Goal: Find specific page/section: Find specific page/section

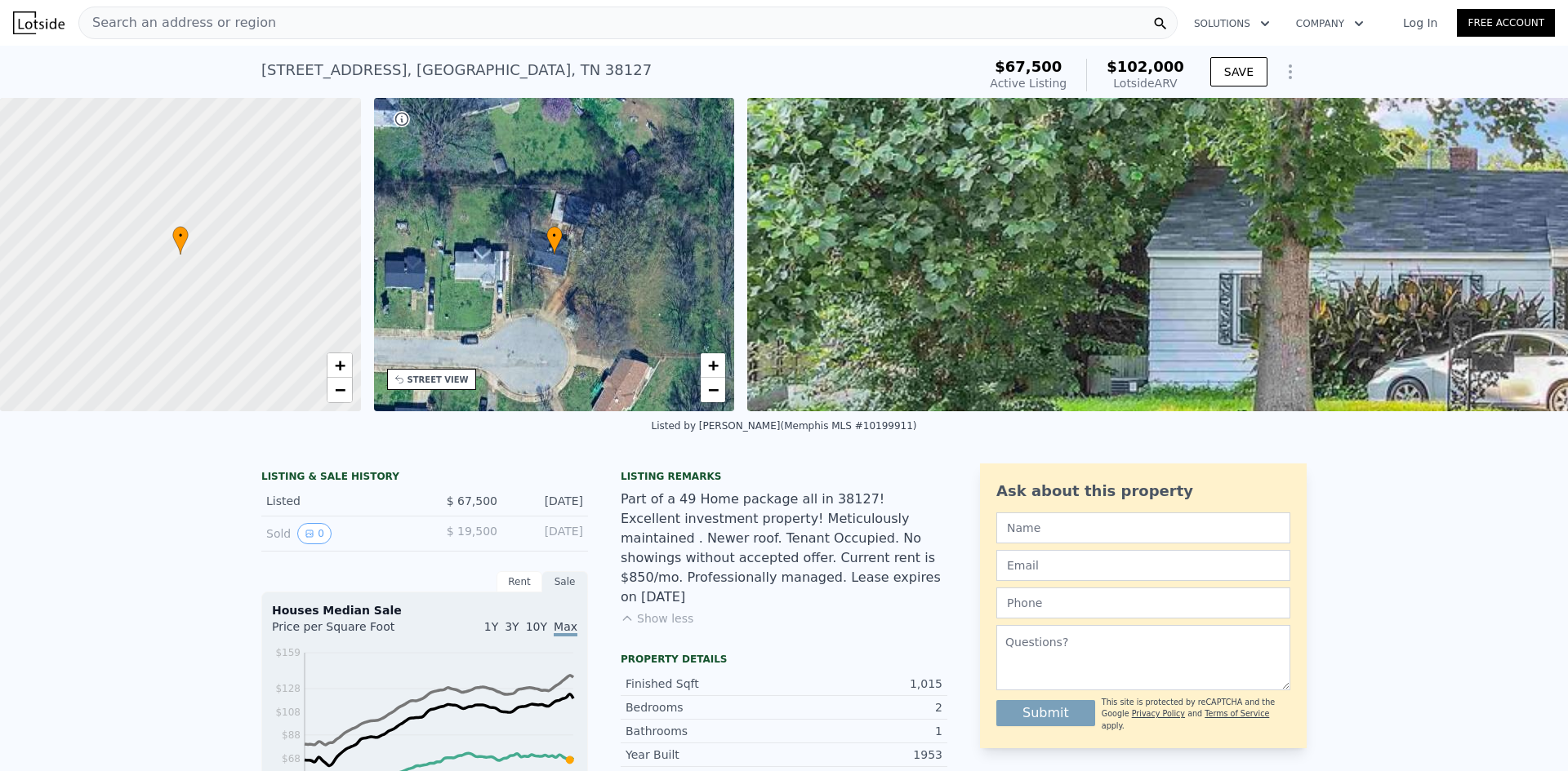
click at [935, 308] on img at bounding box center [1524, 254] width 1555 height 314
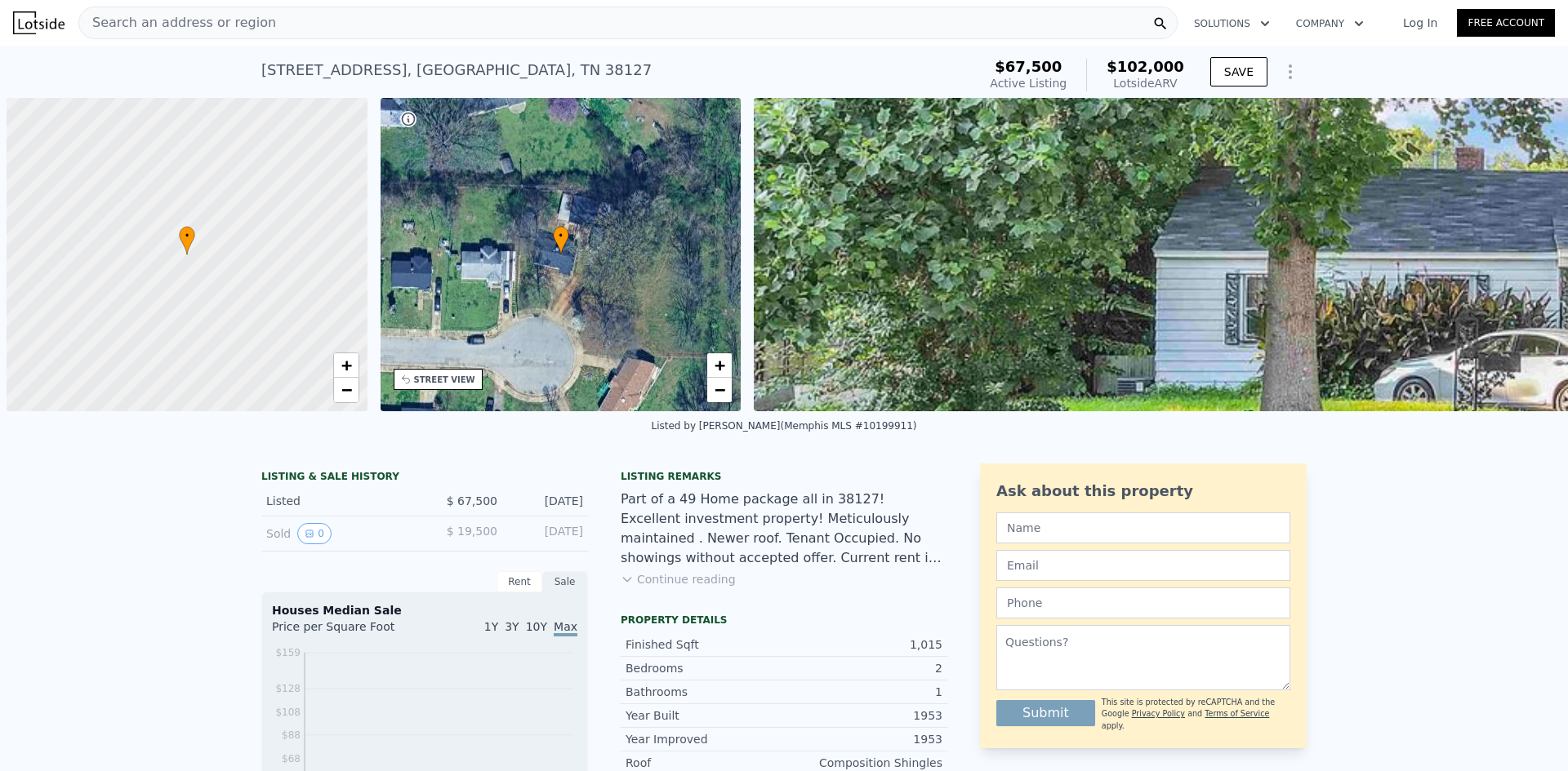
scroll to position [0, 7]
